Goal: Transaction & Acquisition: Purchase product/service

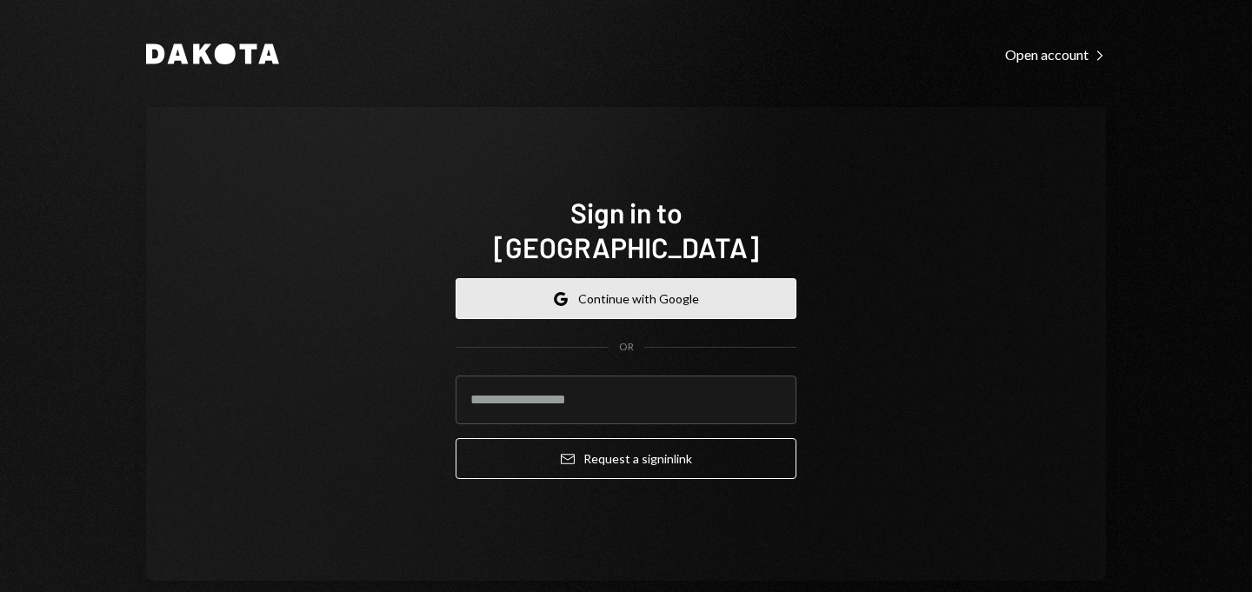
click at [554, 292] on icon "Google" at bounding box center [561, 299] width 14 height 14
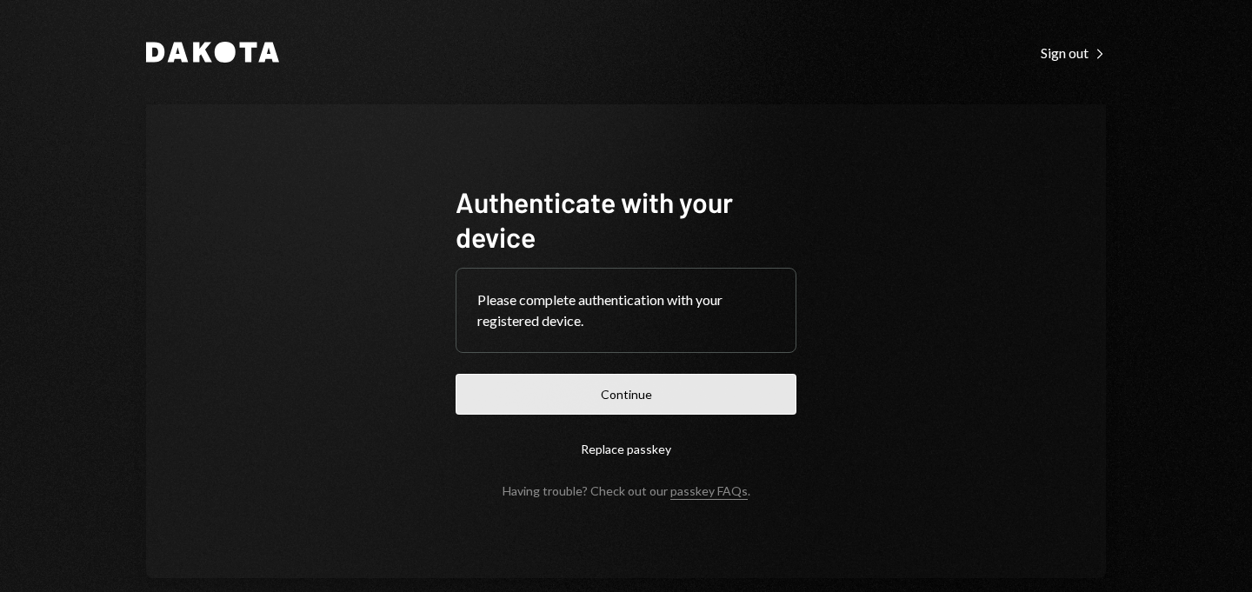
click at [600, 397] on button "Continue" at bounding box center [626, 394] width 341 height 41
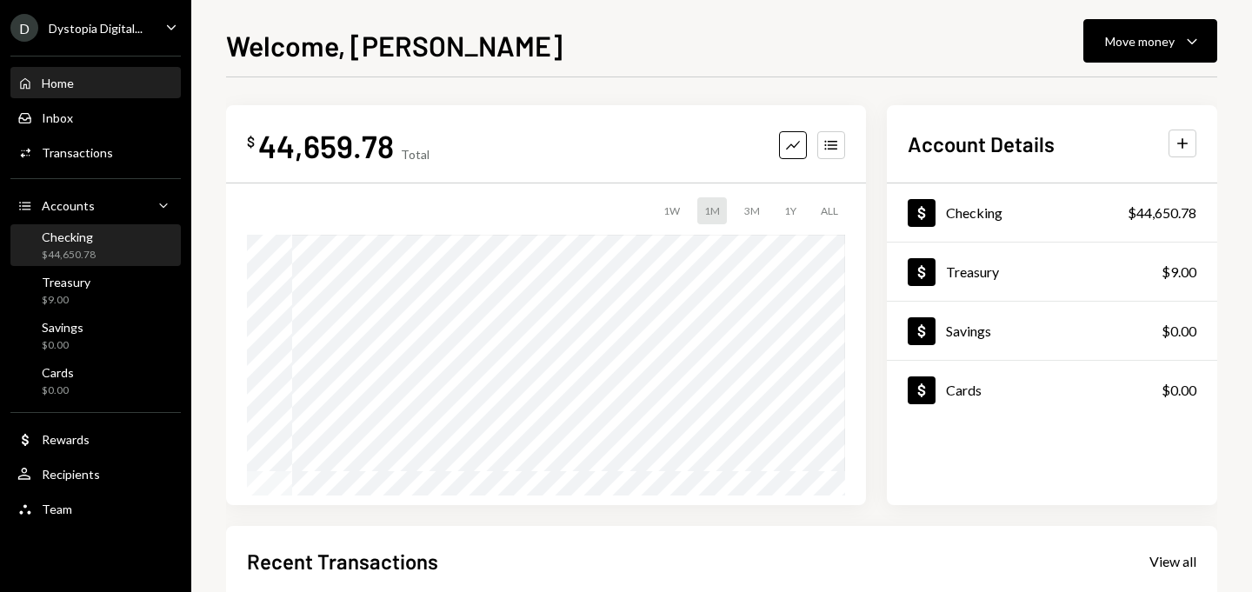
click at [138, 253] on div "Checking $44,650.78" at bounding box center [95, 246] width 157 height 33
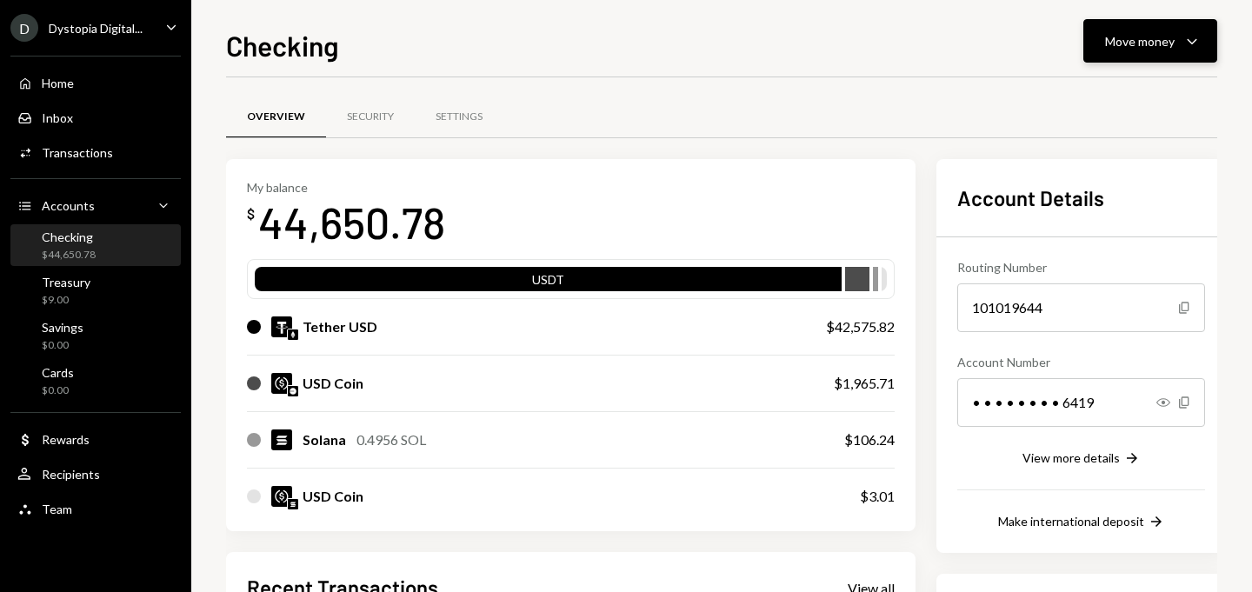
click at [1143, 38] on div "Move money" at bounding box center [1140, 41] width 70 height 18
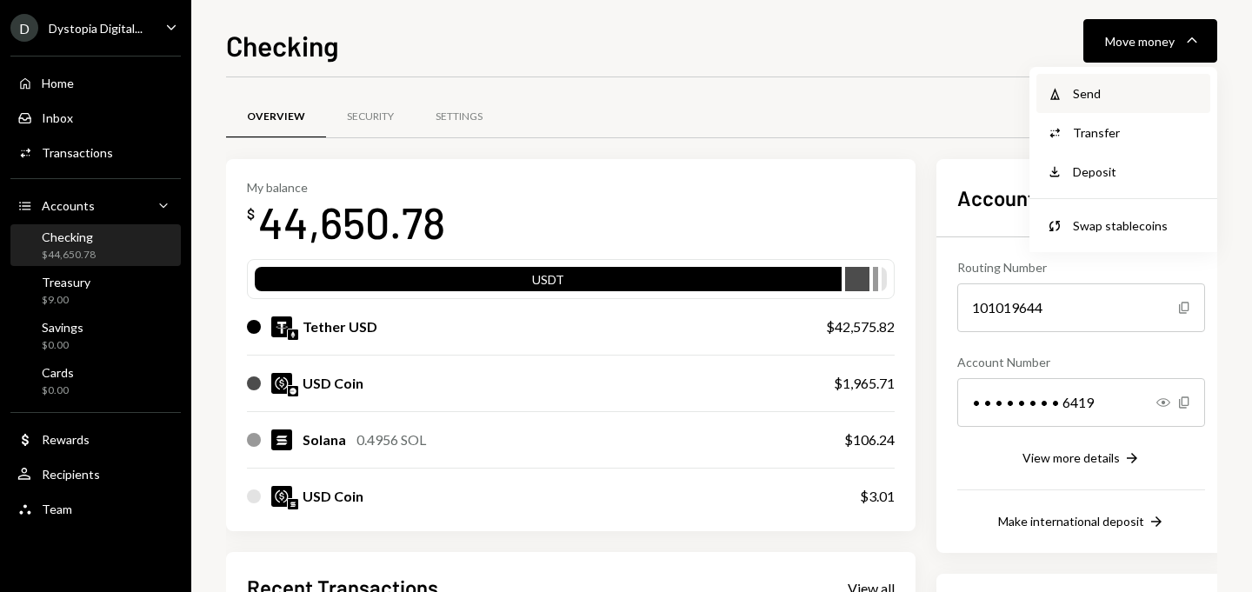
click at [1132, 90] on div "Send" at bounding box center [1136, 93] width 127 height 18
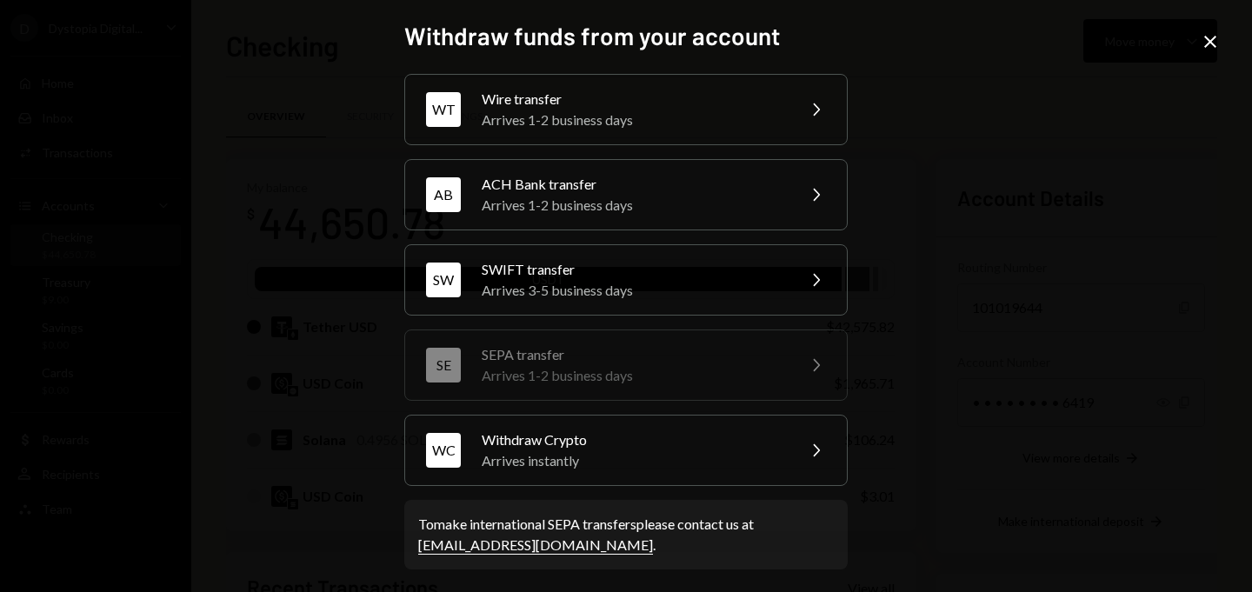
click at [1202, 36] on icon "Close" at bounding box center [1210, 41] width 21 height 21
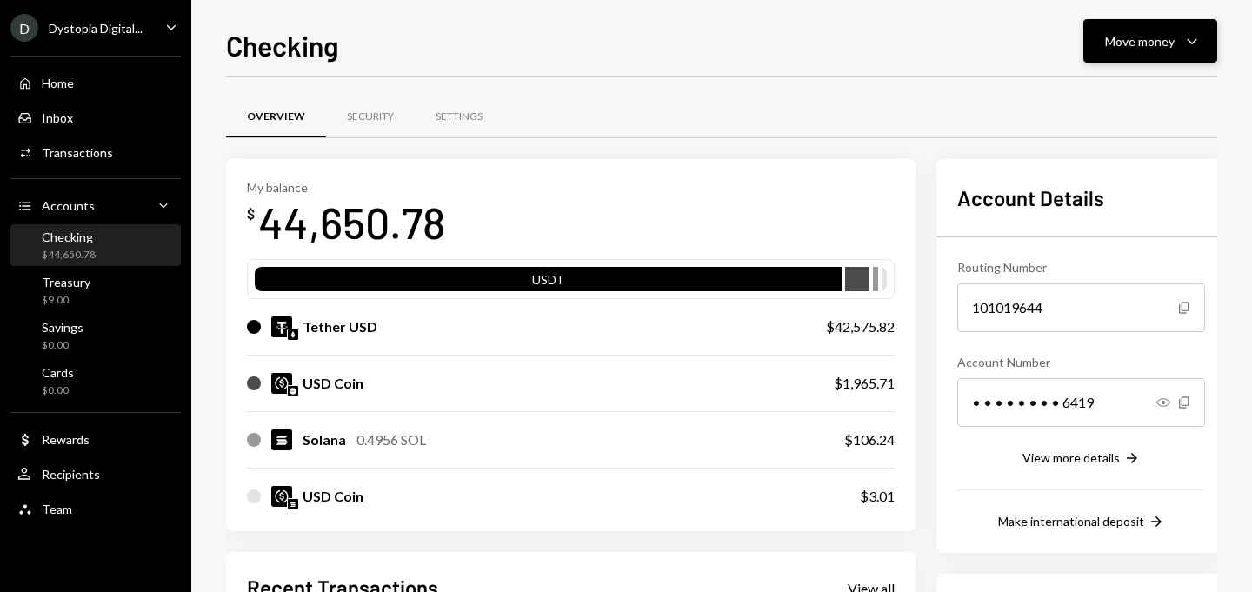
click at [1156, 43] on div "Move money" at bounding box center [1140, 41] width 70 height 18
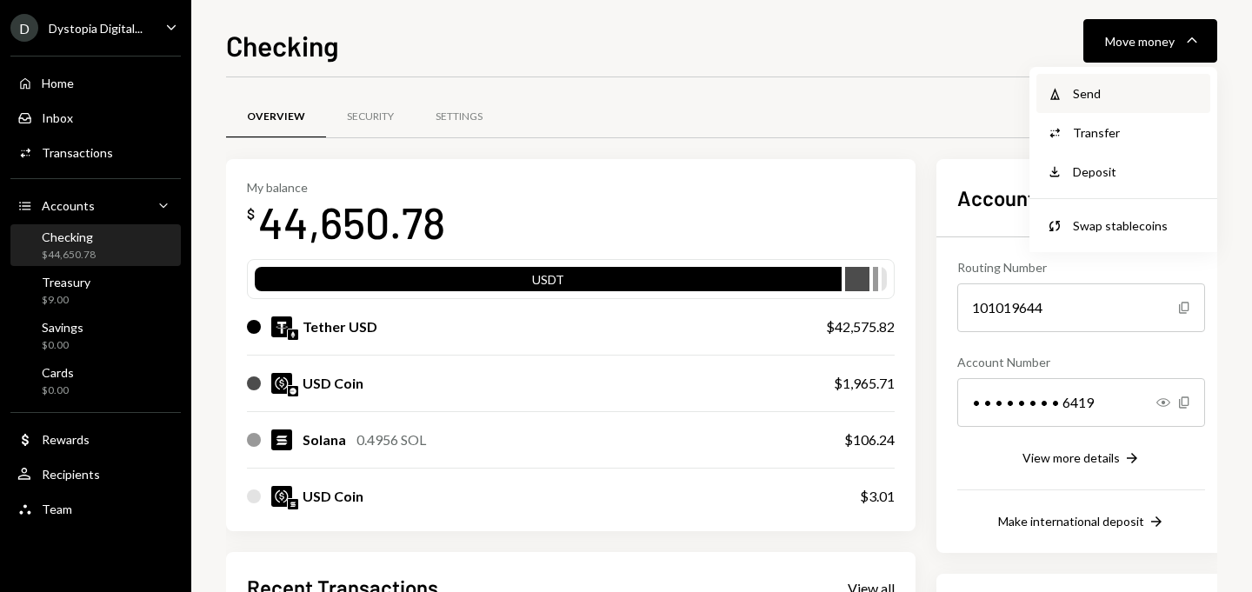
click at [1114, 84] on div "Send" at bounding box center [1136, 93] width 127 height 18
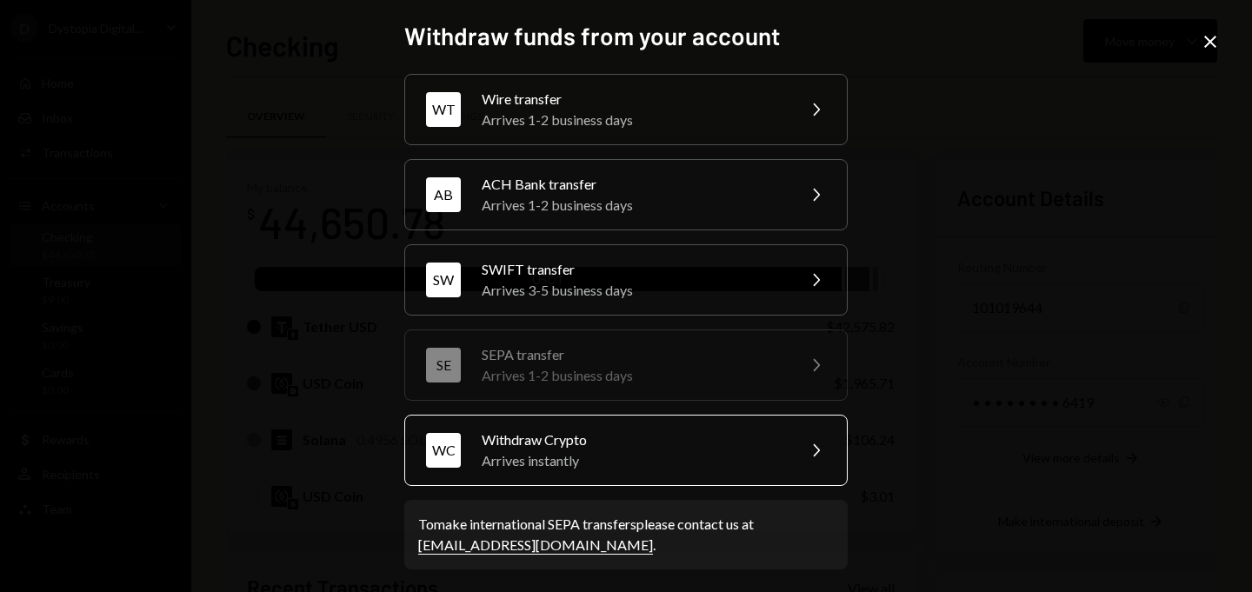
click at [615, 459] on div "Arrives instantly" at bounding box center [633, 460] width 303 height 21
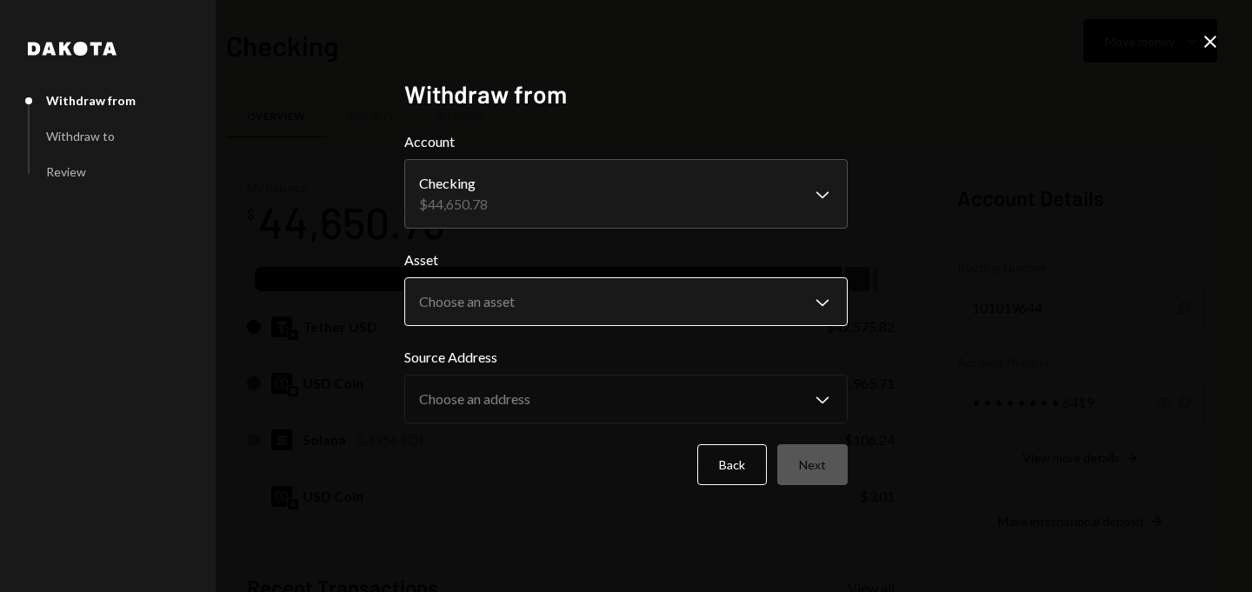
click at [552, 304] on body "D Dystopia Digital... Caret Down Home Home Inbox Inbox Activities Transactions …" at bounding box center [626, 296] width 1252 height 592
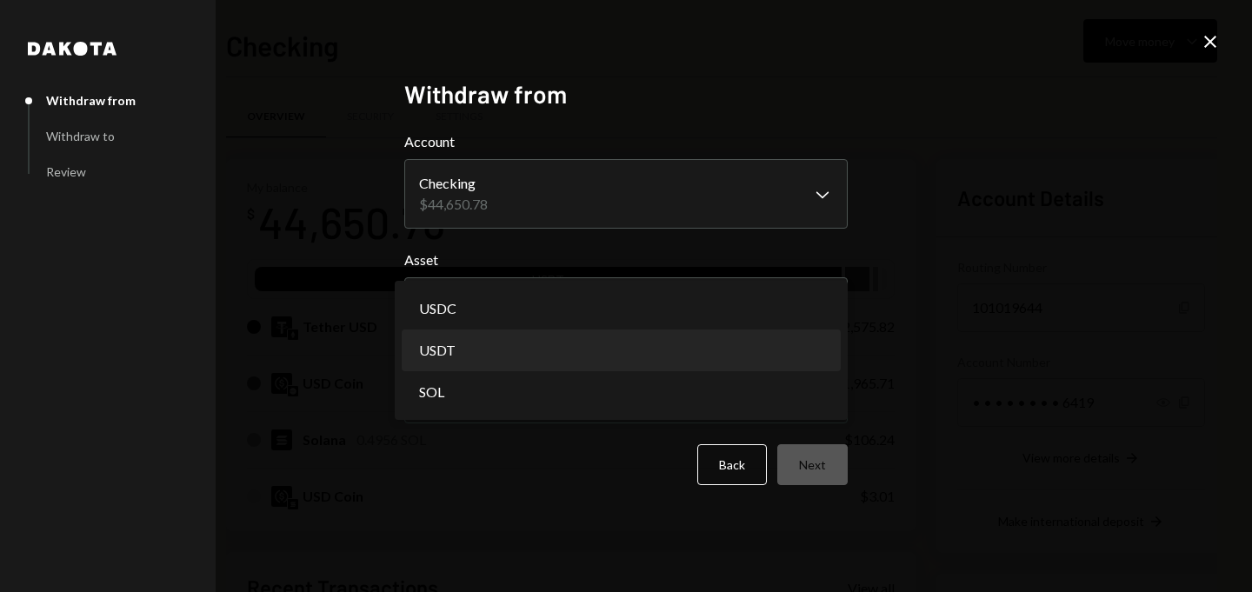
select select "****"
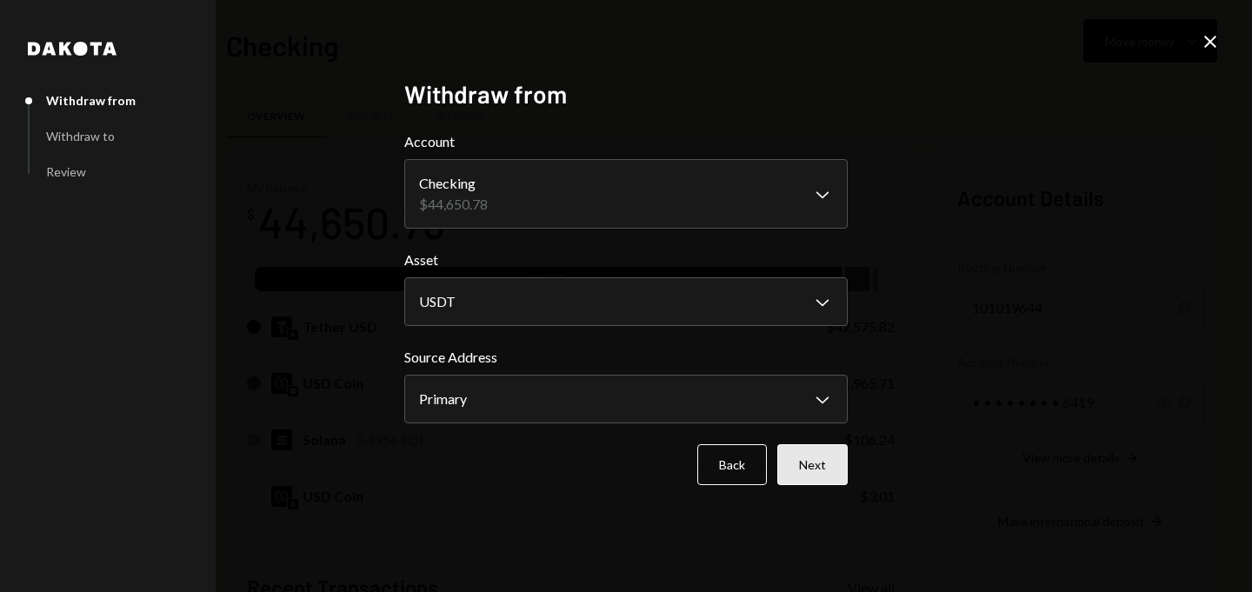
click at [807, 471] on button "Next" at bounding box center [812, 464] width 70 height 41
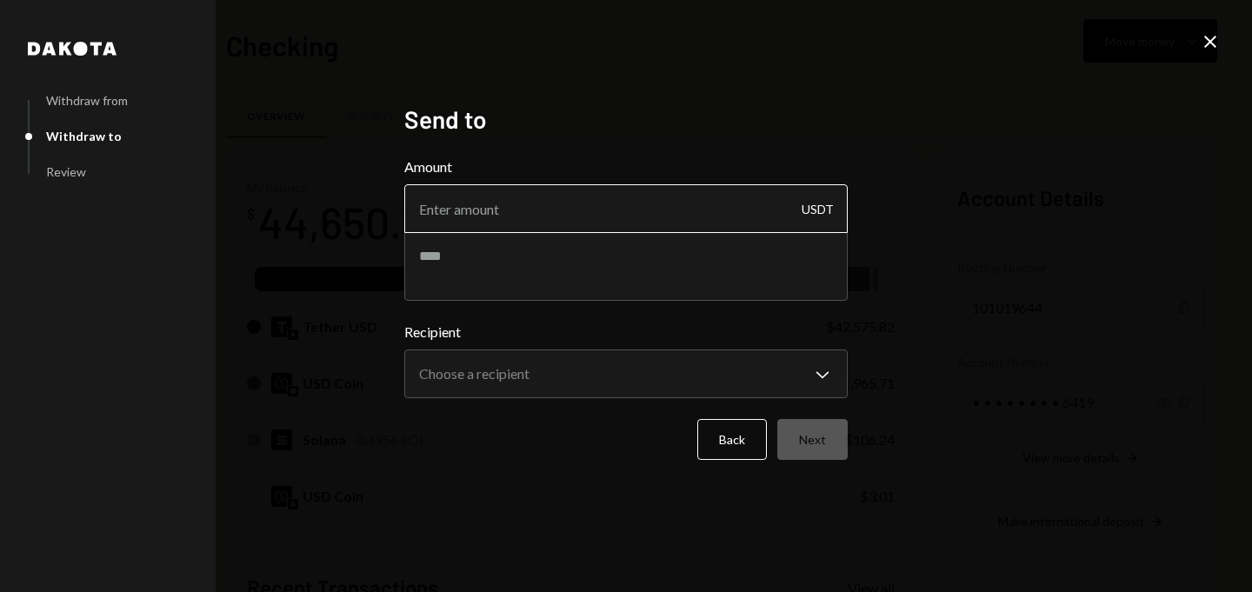
click at [623, 208] on input "Amount" at bounding box center [625, 208] width 443 height 49
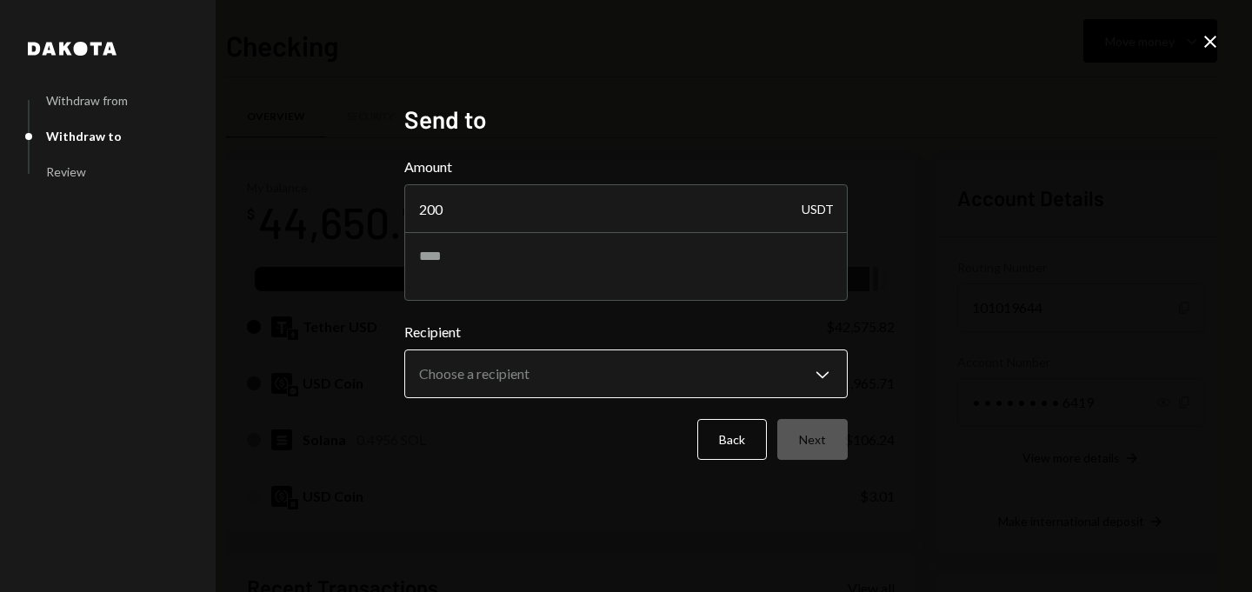
type input "200"
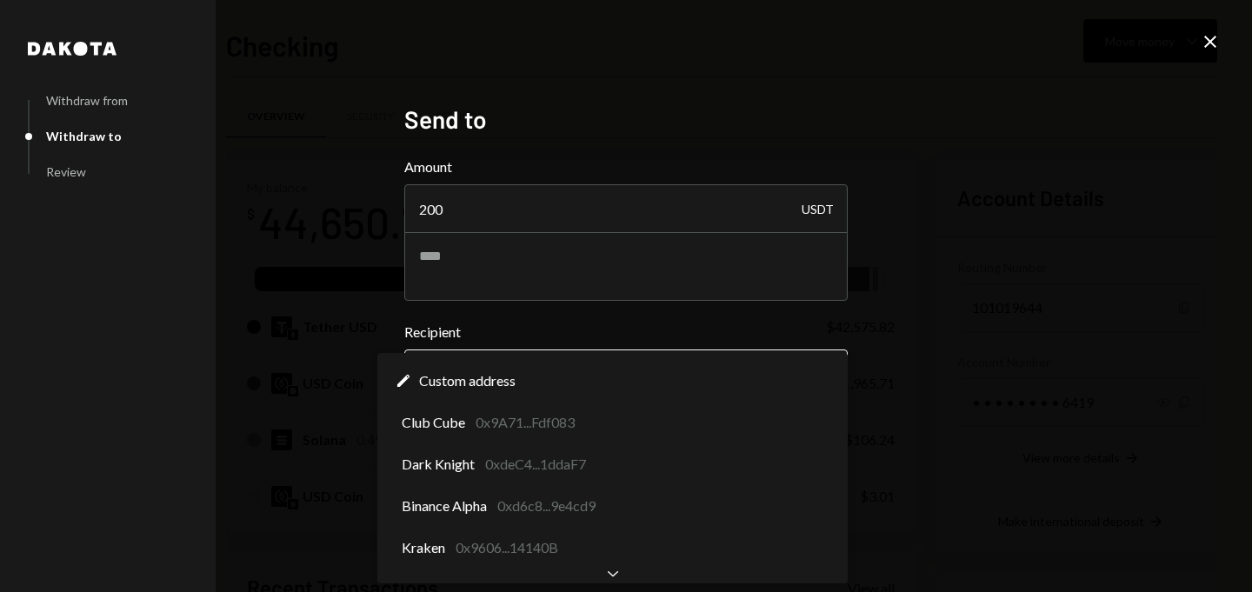
click at [467, 374] on body "D Dystopia Digital... Caret Down Home Home Inbox Inbox Activities Transactions …" at bounding box center [626, 296] width 1252 height 592
select select "**********"
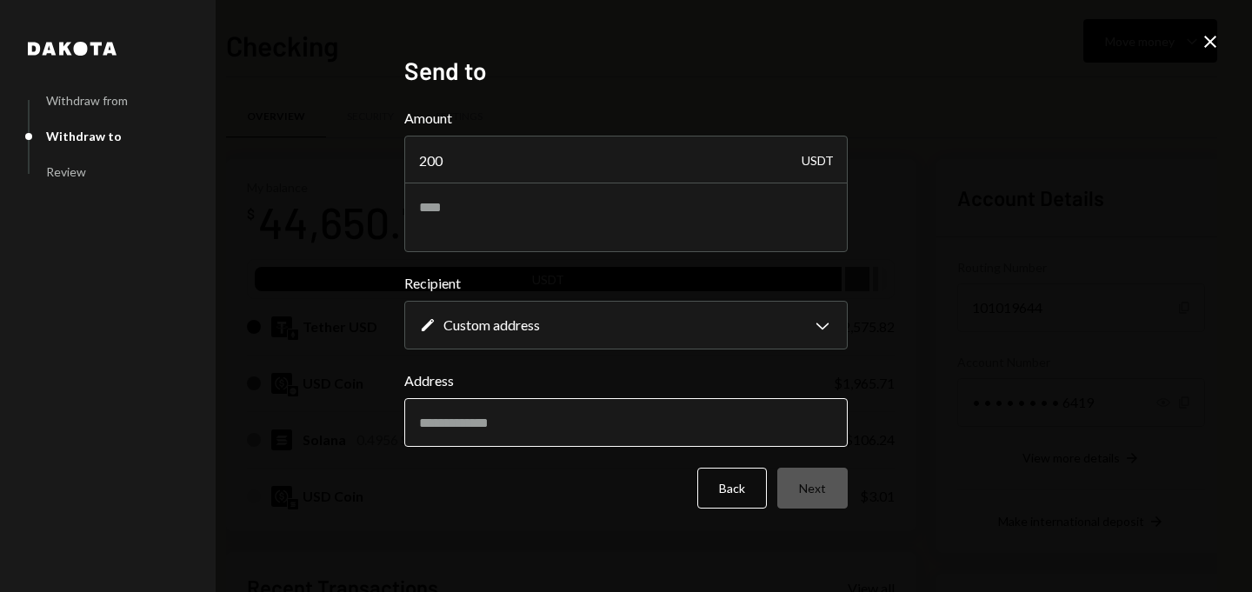
click at [459, 417] on input "Address" at bounding box center [625, 422] width 443 height 49
paste input "**********"
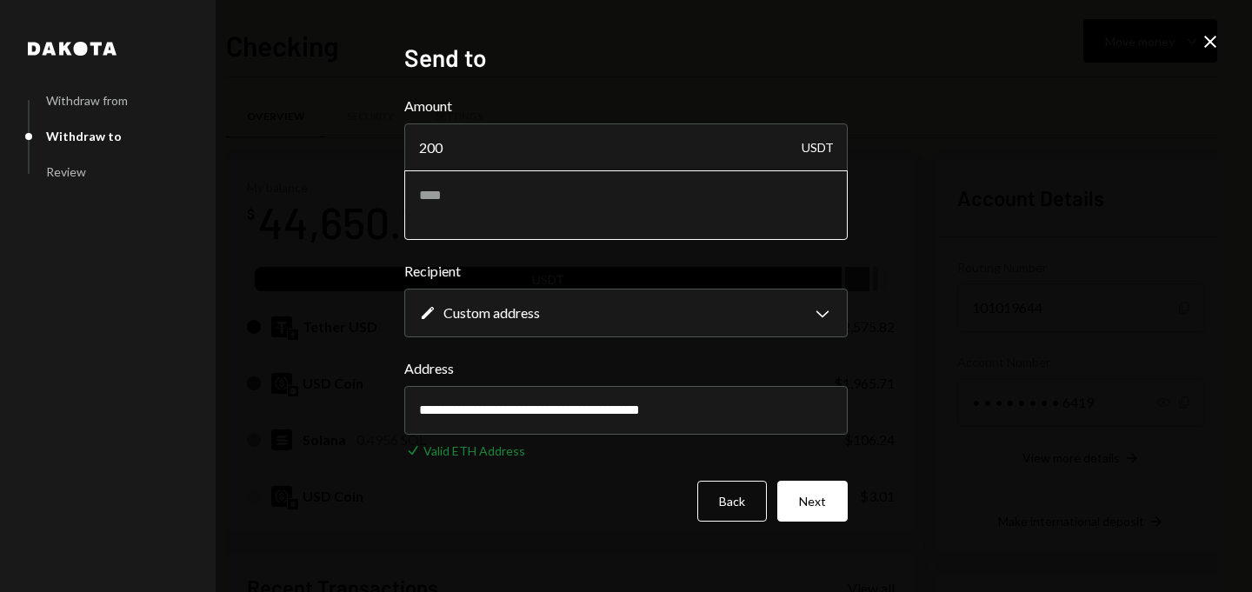
type input "**********"
click at [450, 214] on textarea at bounding box center [625, 205] width 443 height 70
type textarea "**********"
click at [823, 499] on button "Next" at bounding box center [812, 501] width 70 height 41
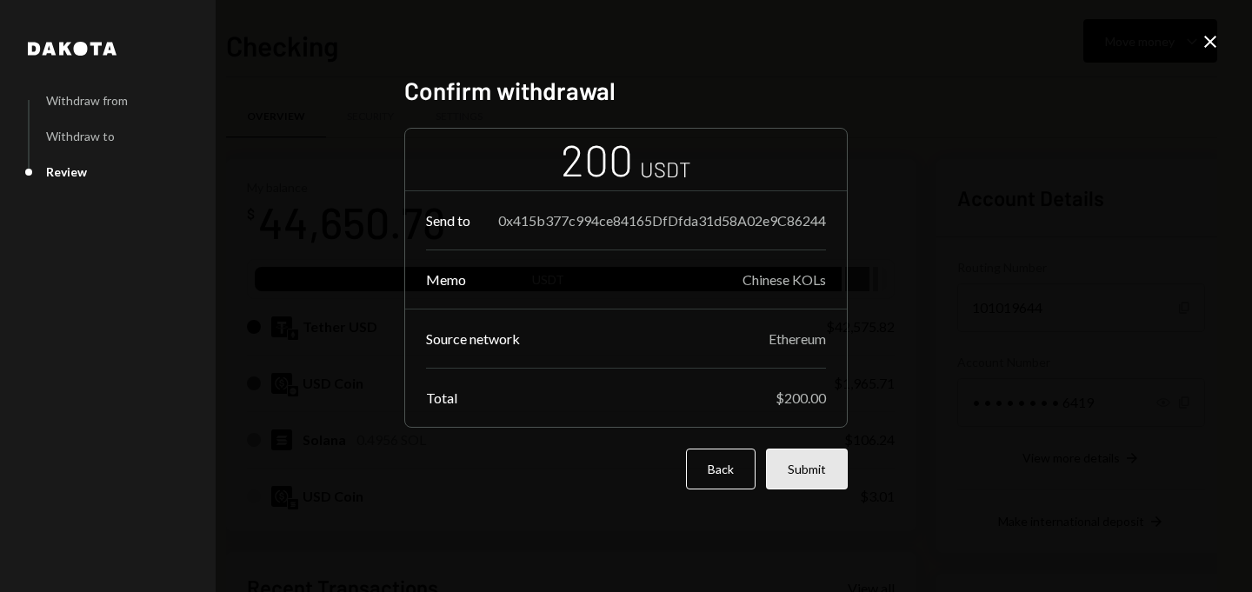
click at [805, 466] on button "Submit" at bounding box center [807, 469] width 82 height 41
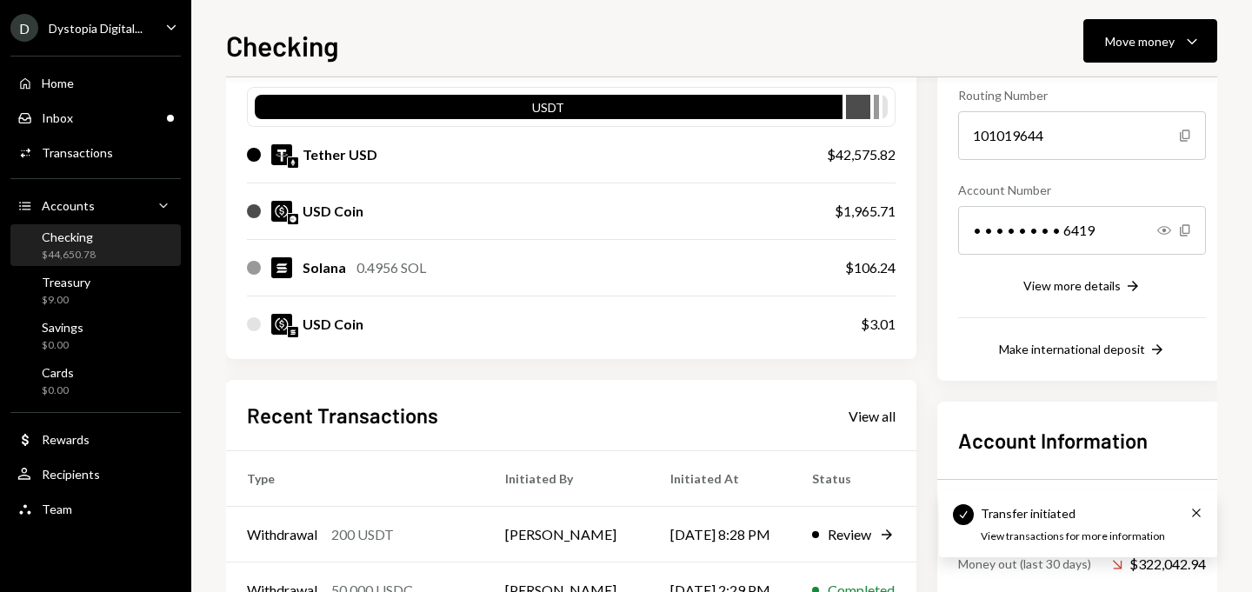
scroll to position [388, 0]
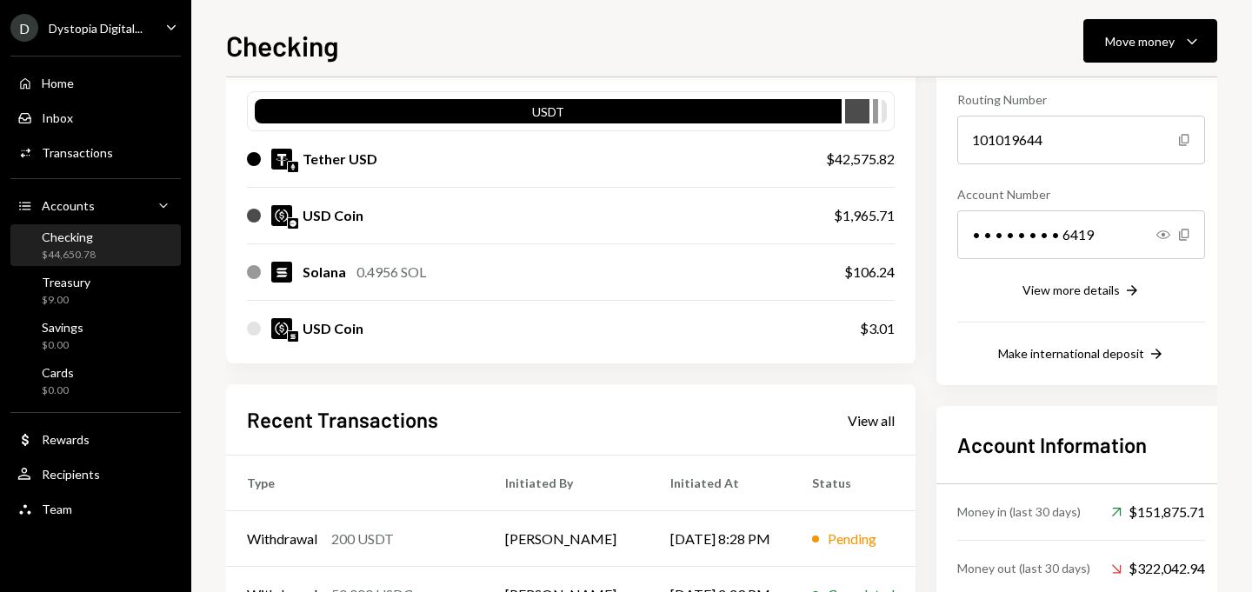
scroll to position [400, 0]
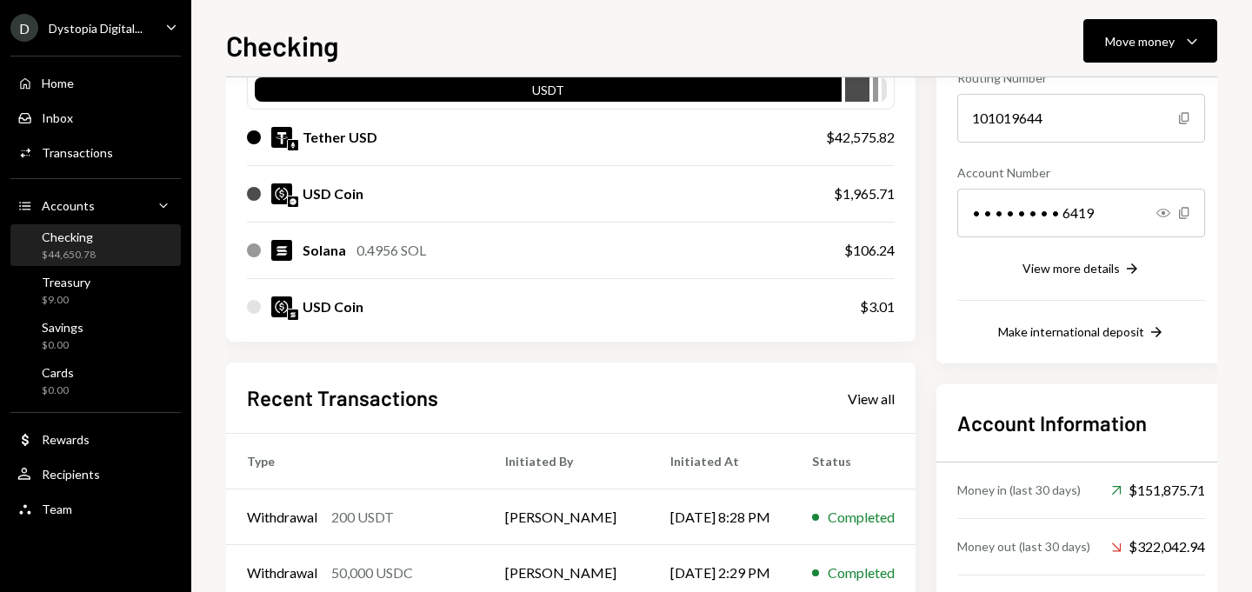
scroll to position [400, 0]
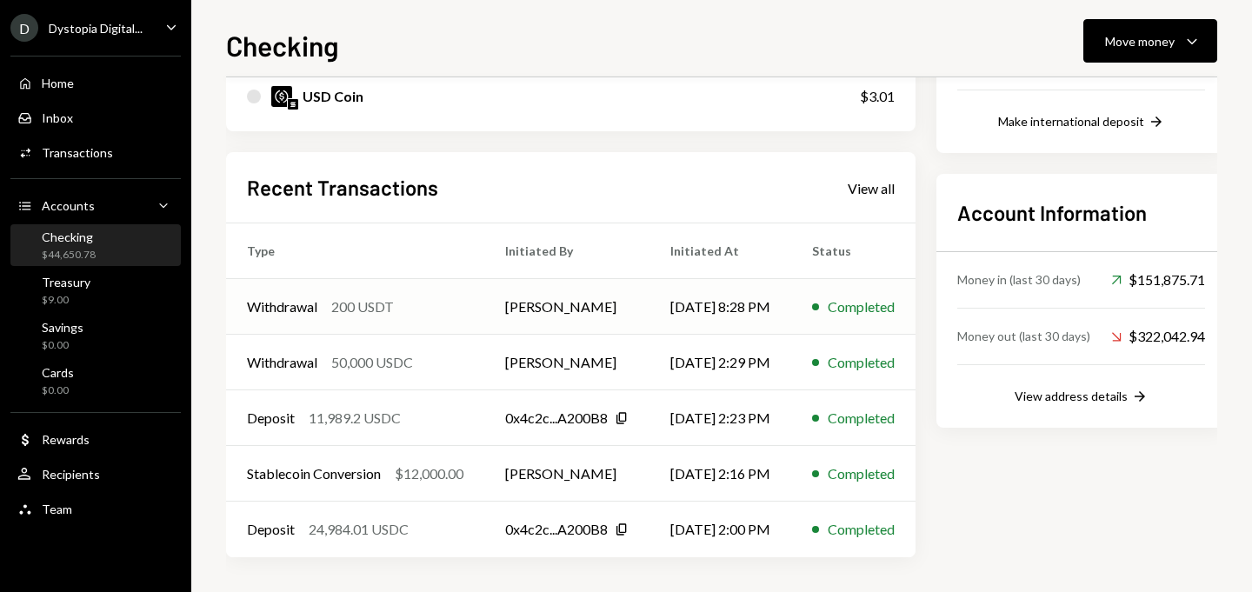
click at [558, 299] on td "[PERSON_NAME]" at bounding box center [566, 307] width 165 height 56
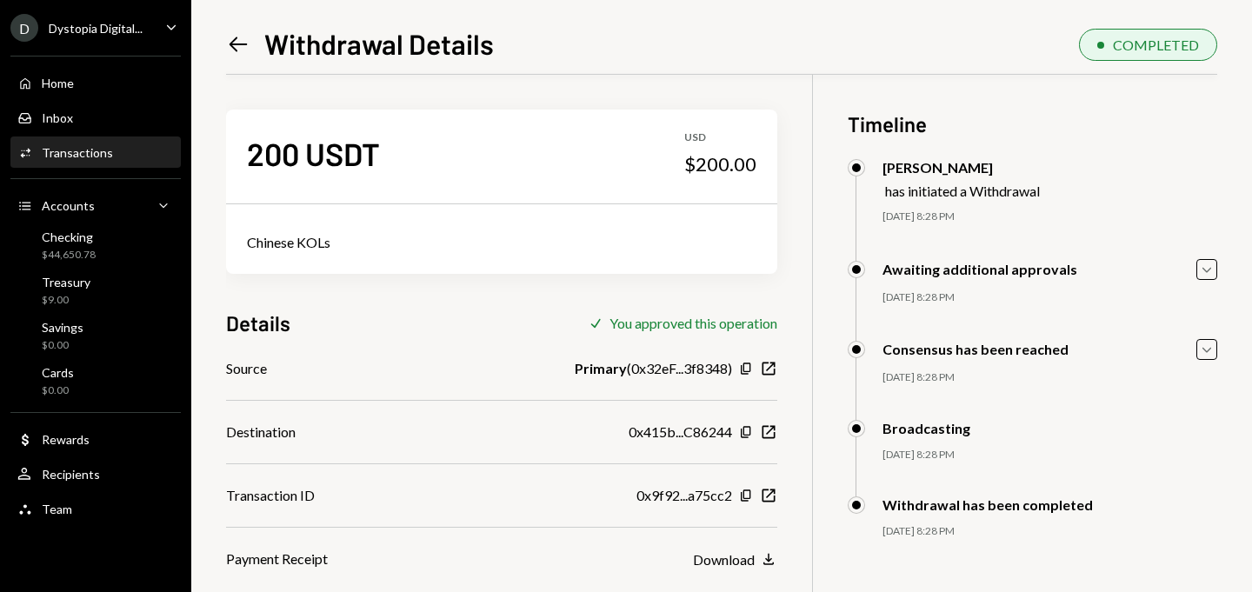
scroll to position [13, 0]
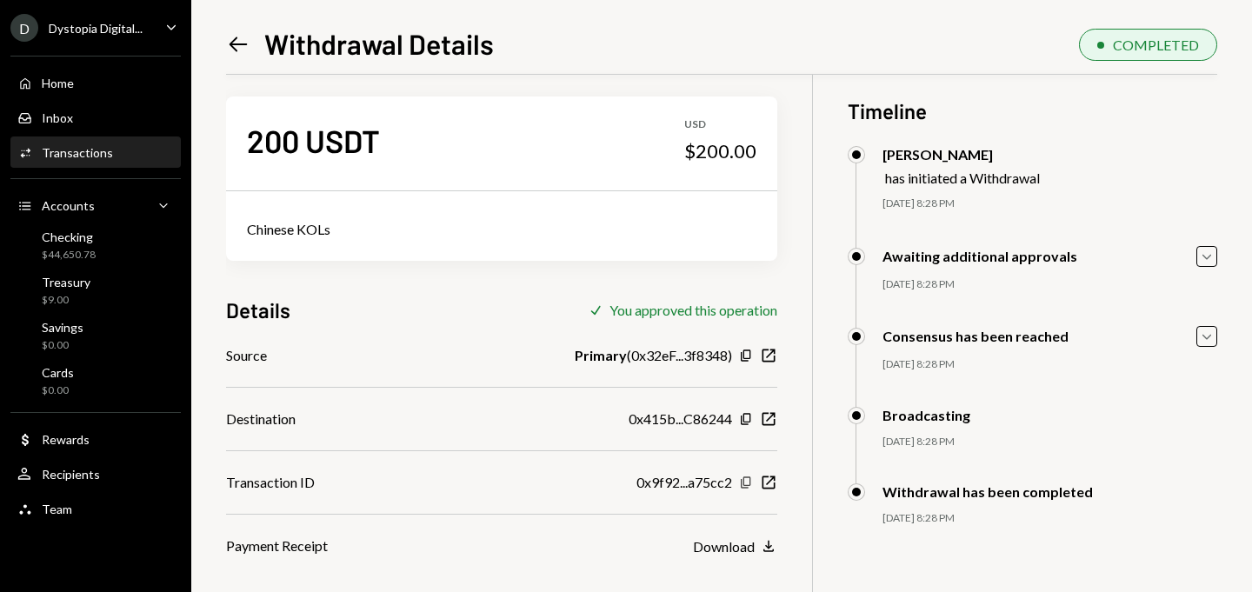
click at [743, 478] on icon "Copy" at bounding box center [746, 483] width 14 height 14
